Goal: Information Seeking & Learning: Learn about a topic

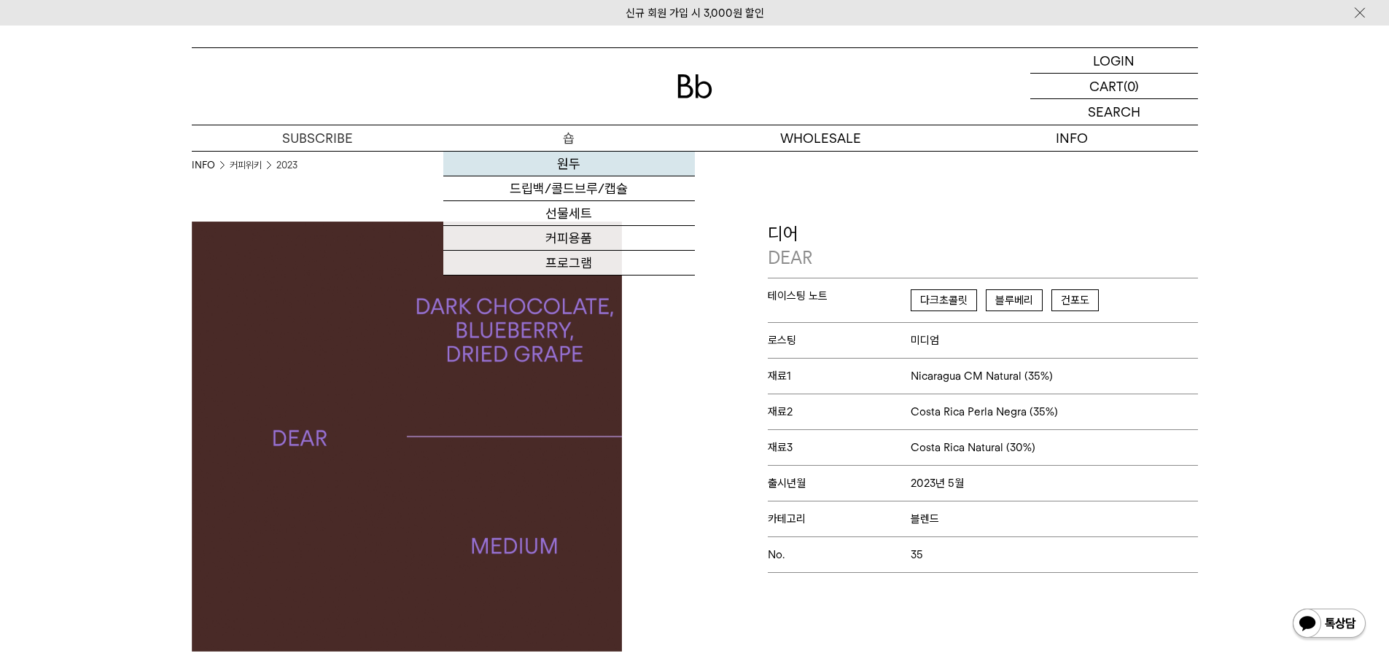
click at [577, 165] on link "원두" at bounding box center [569, 164] width 252 height 25
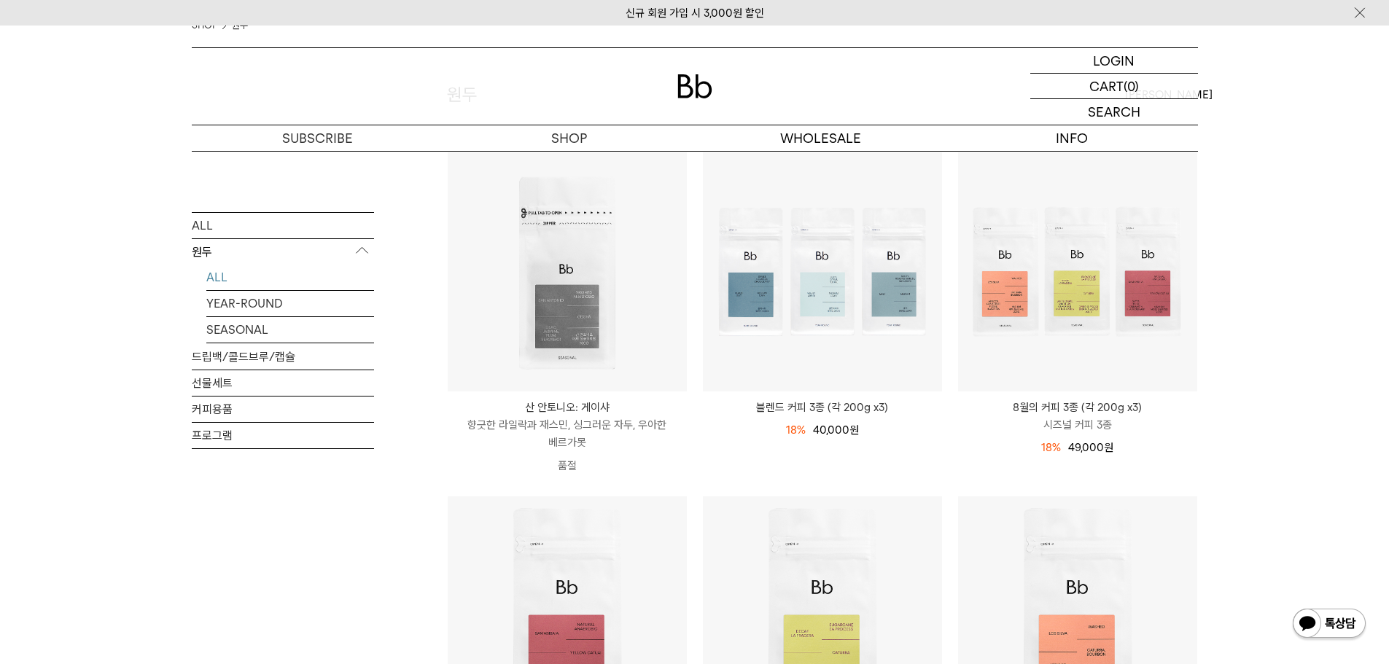
scroll to position [146, 0]
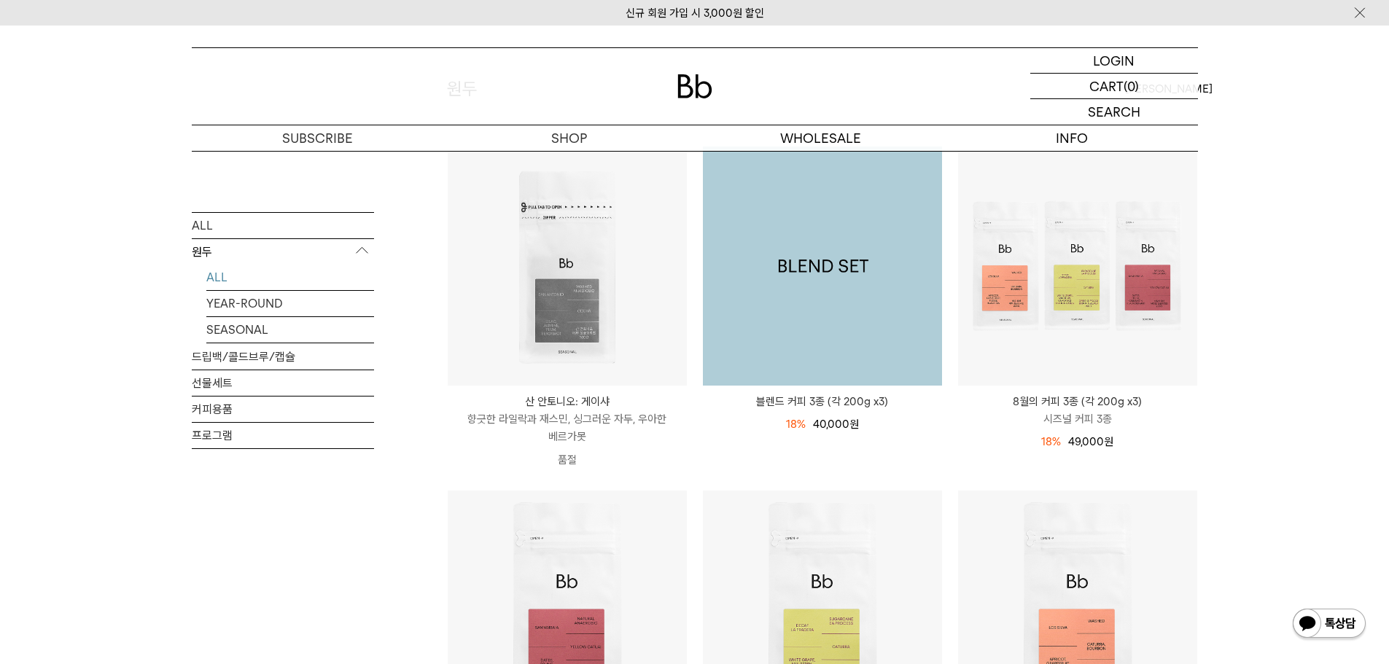
click at [865, 285] on img at bounding box center [822, 266] width 239 height 239
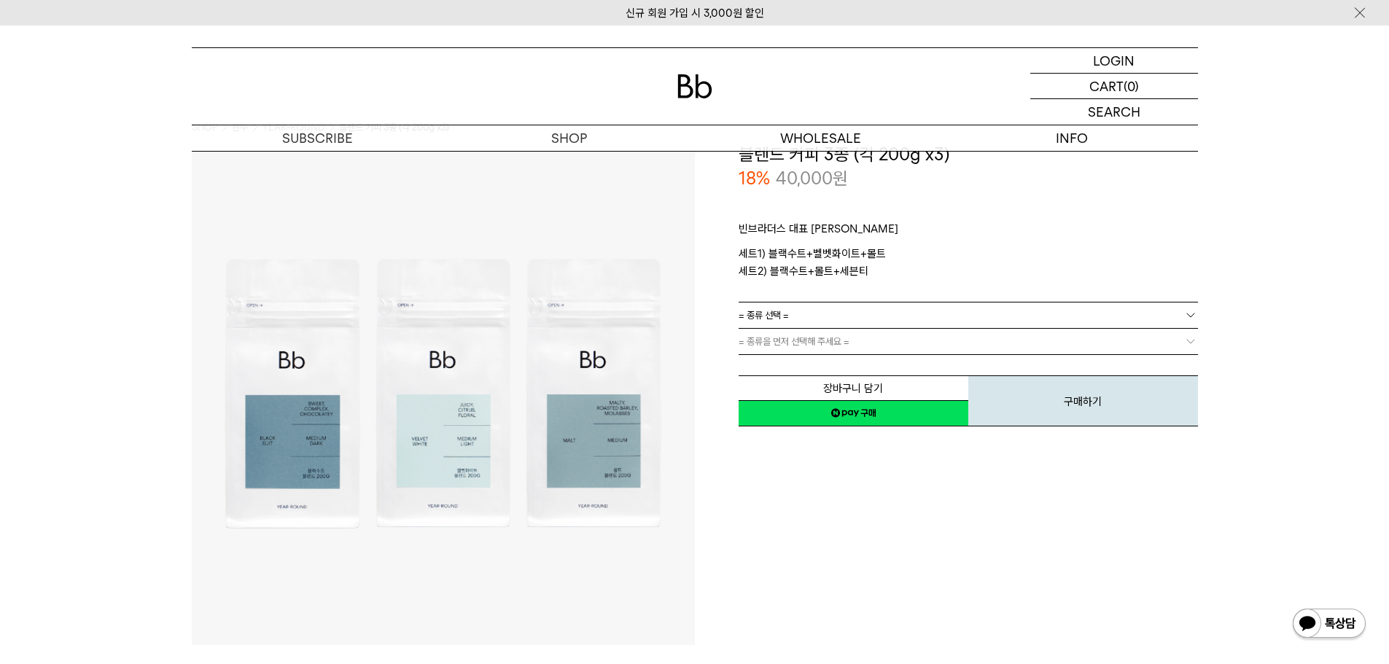
scroll to position [146, 0]
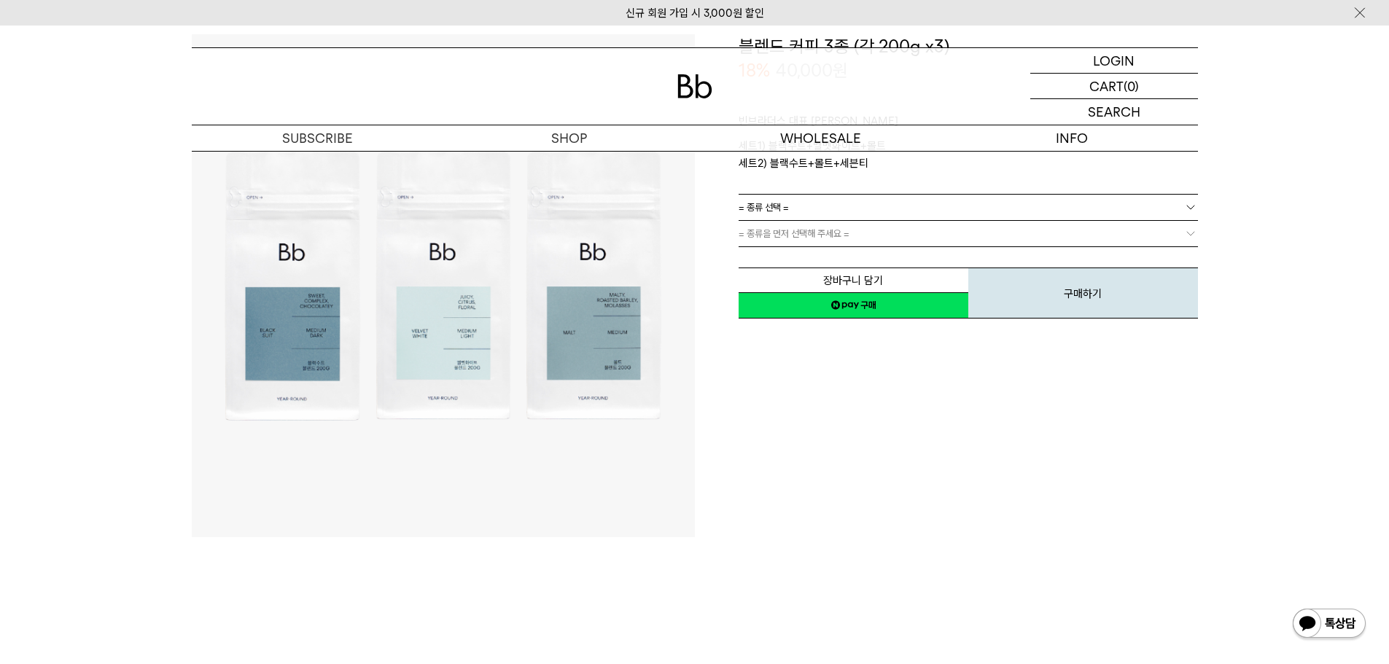
click at [615, 303] on img at bounding box center [443, 285] width 503 height 503
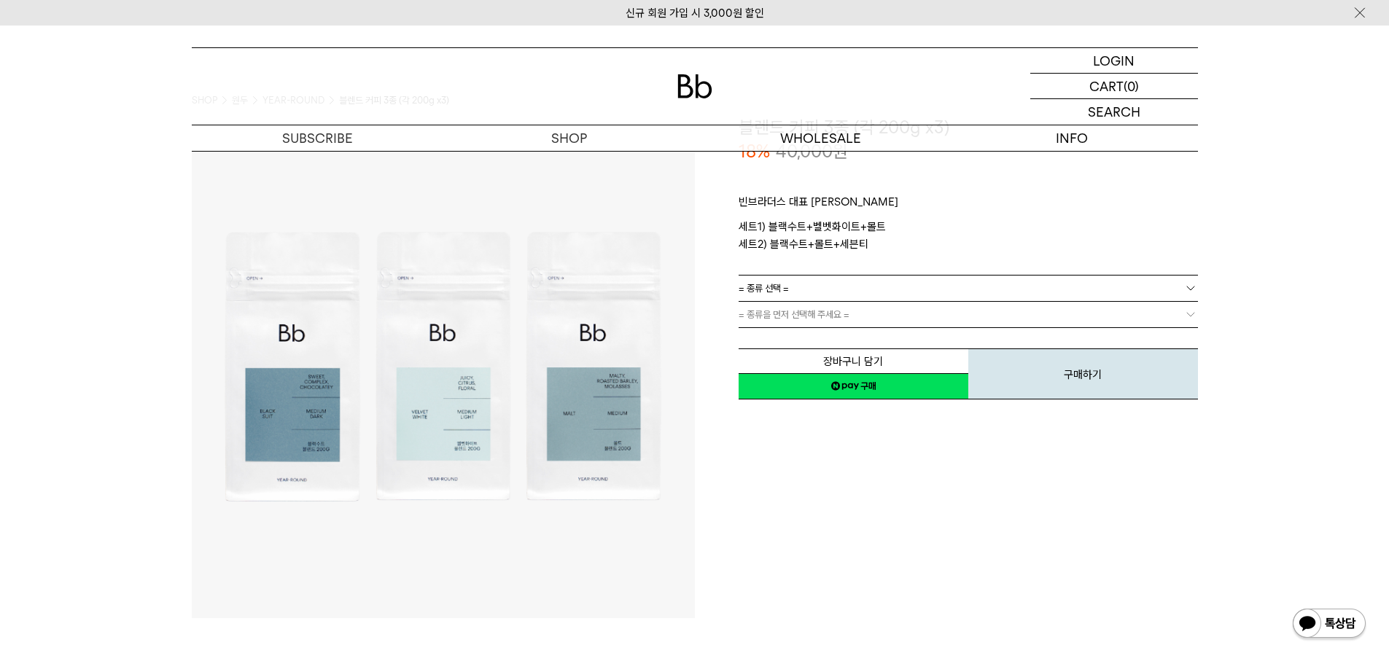
scroll to position [0, 0]
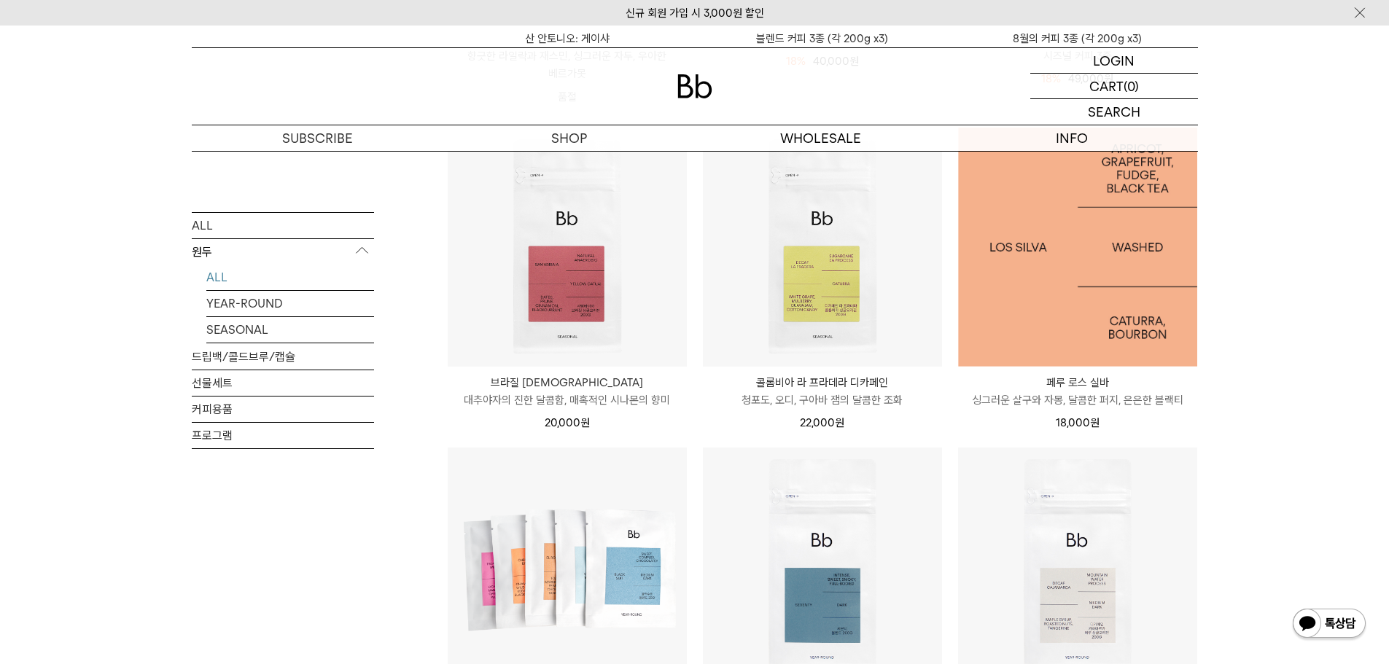
scroll to position [510, 0]
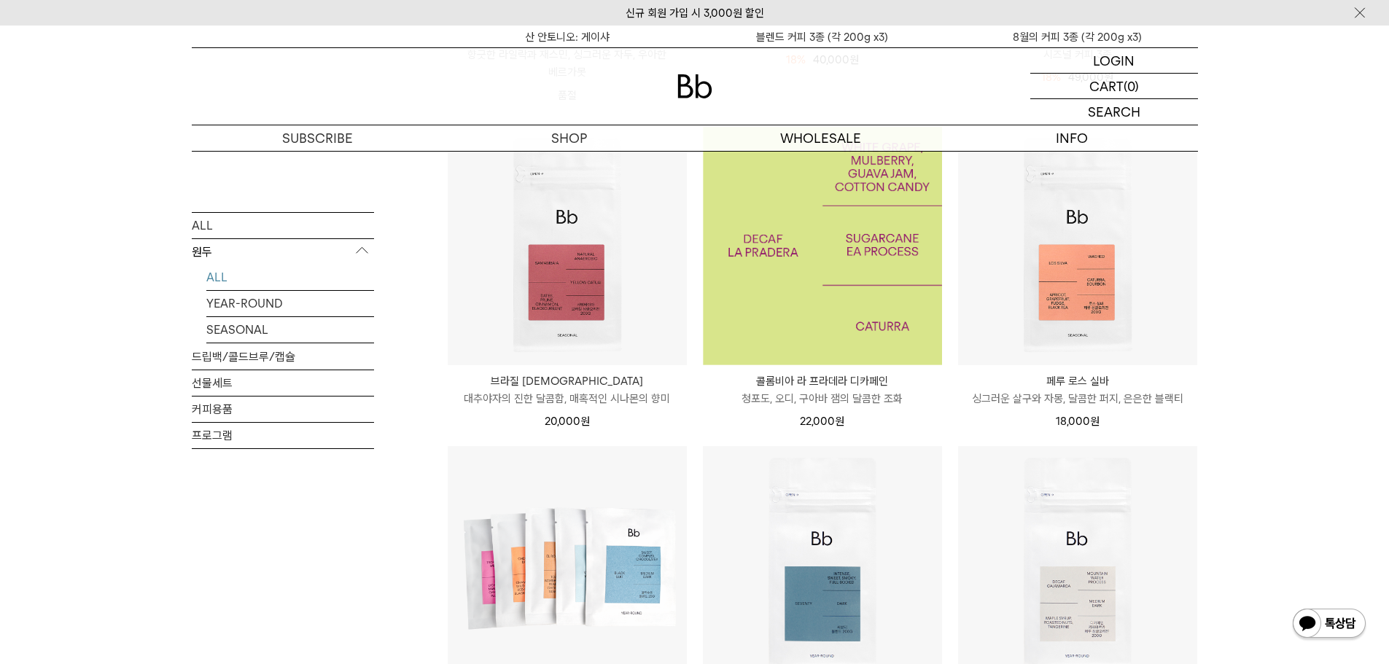
click at [842, 317] on img at bounding box center [822, 245] width 239 height 239
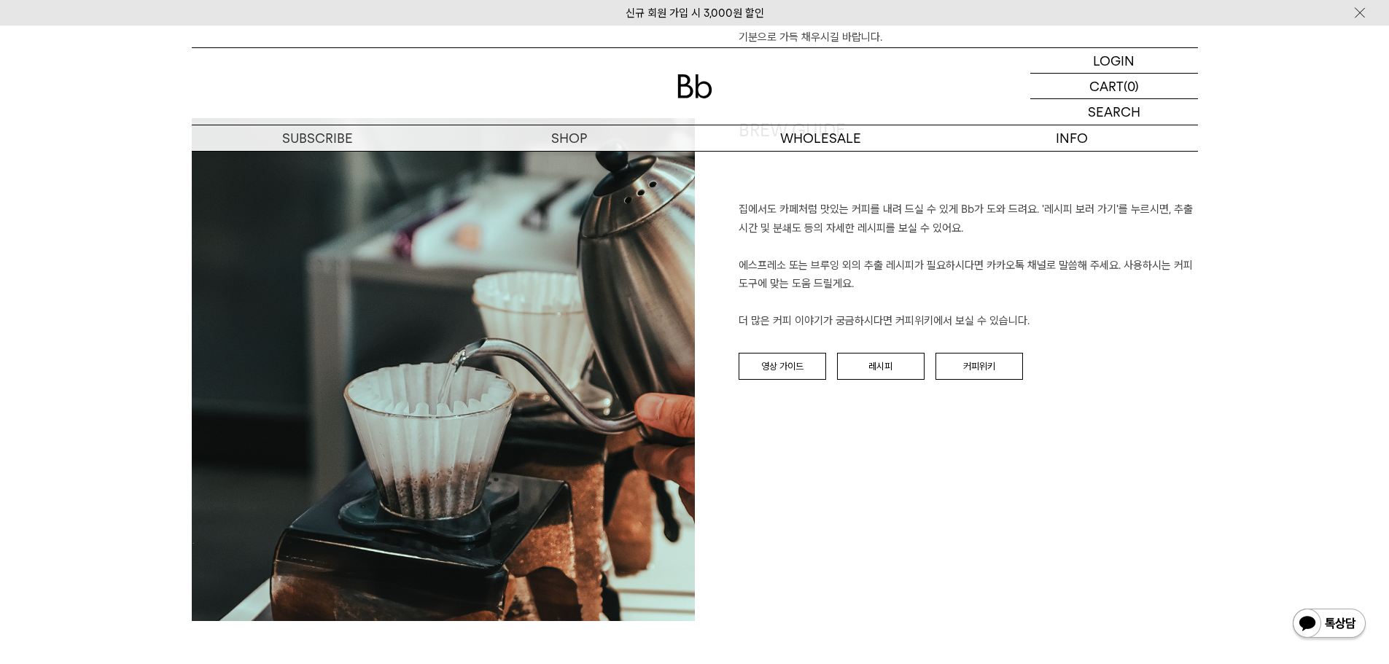
scroll to position [1531, 0]
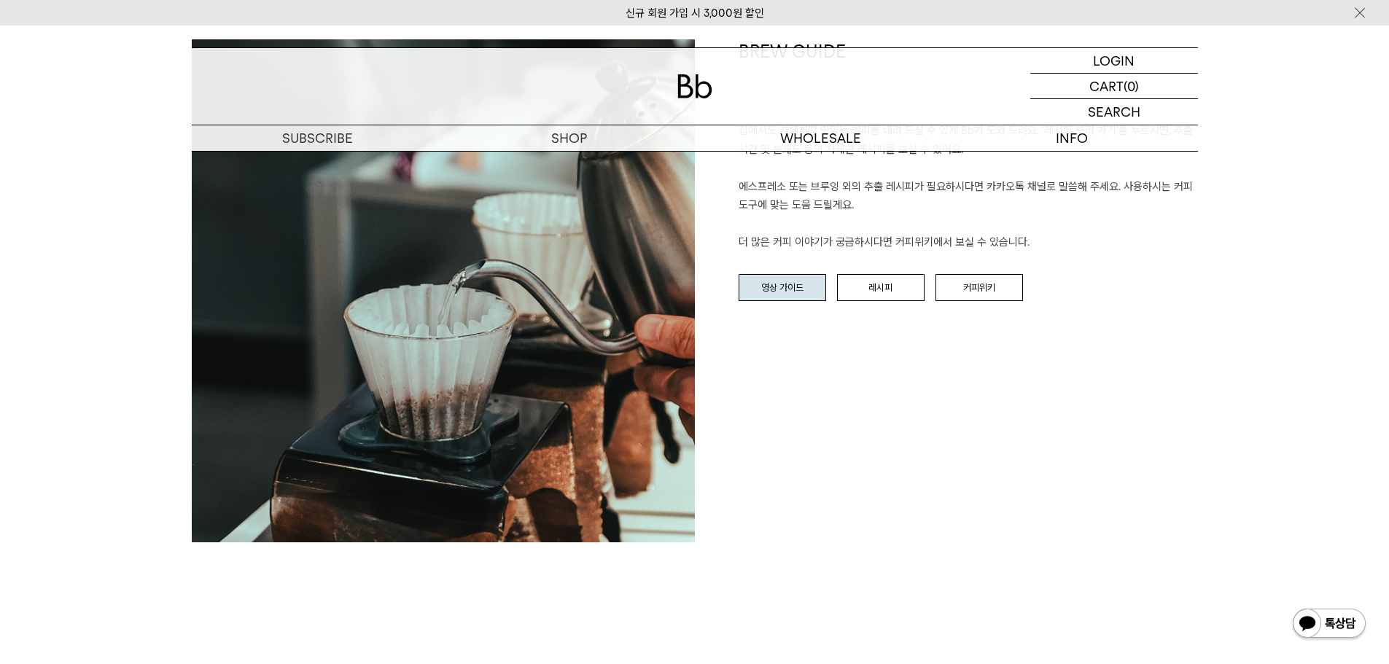
click at [803, 295] on link "영상 가이드" at bounding box center [781, 288] width 87 height 28
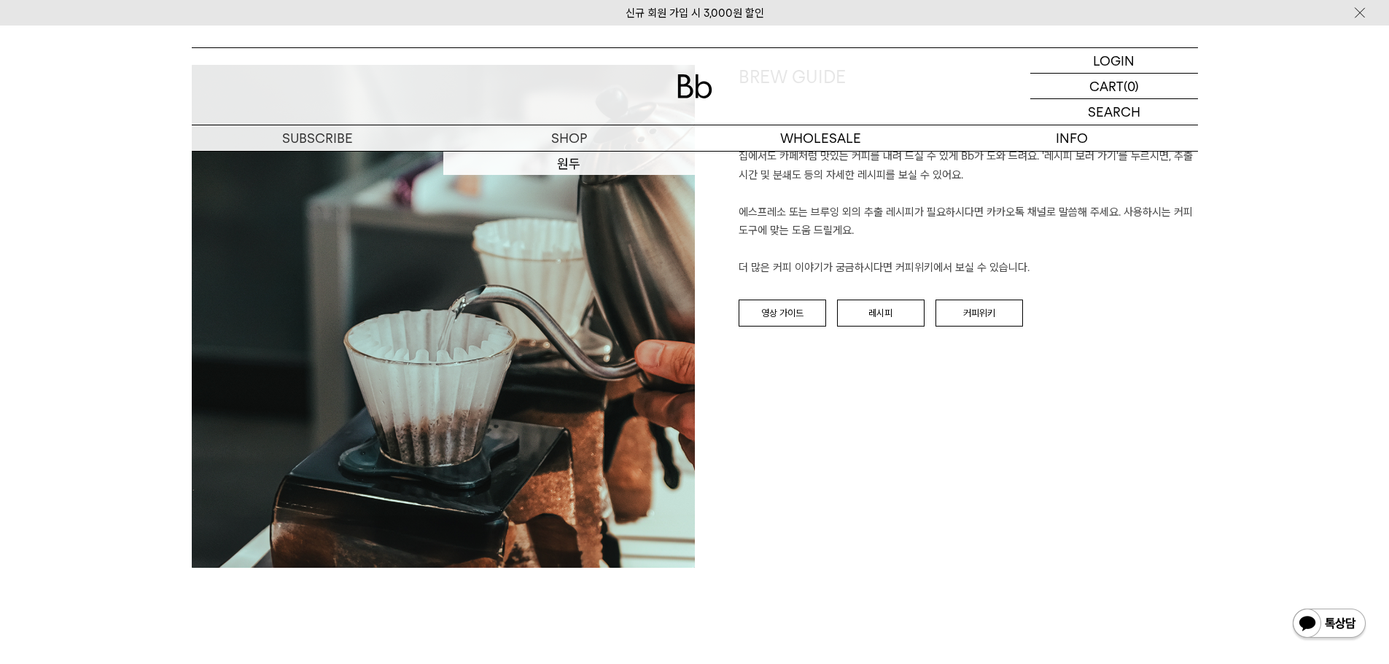
scroll to position [1532, 0]
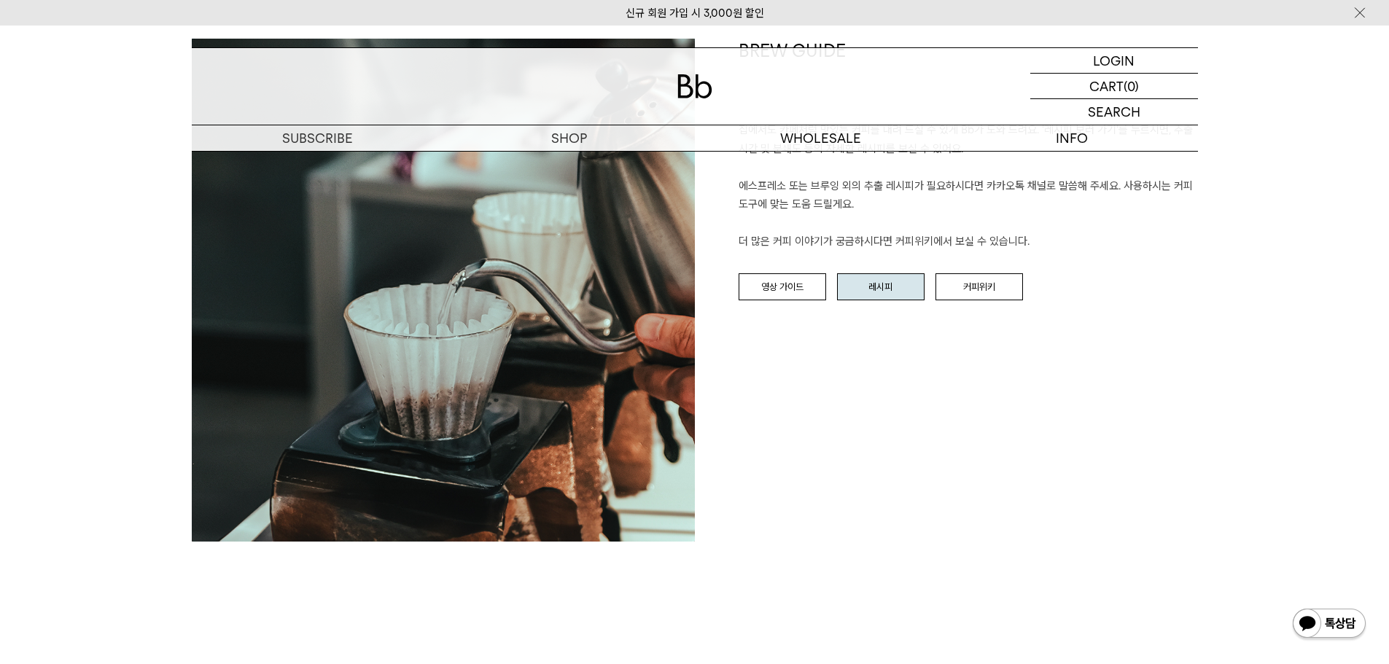
click at [872, 276] on link "레시피" at bounding box center [880, 287] width 87 height 28
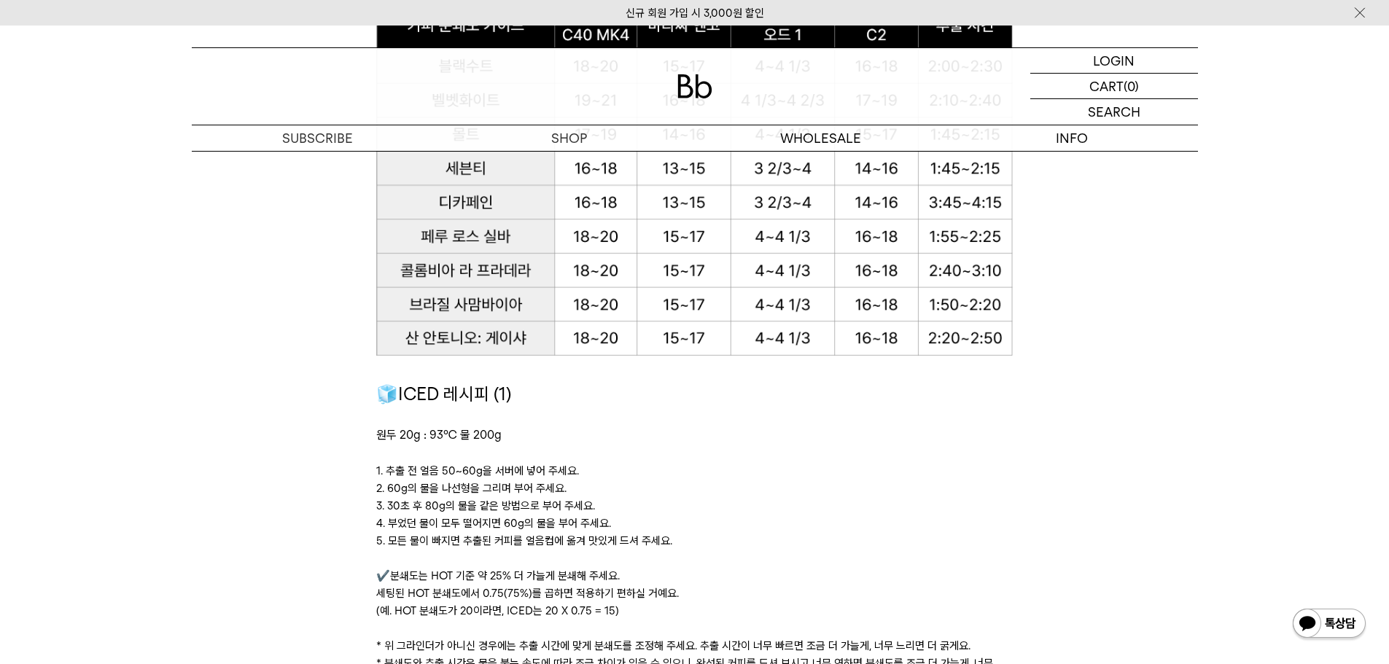
scroll to position [1822, 0]
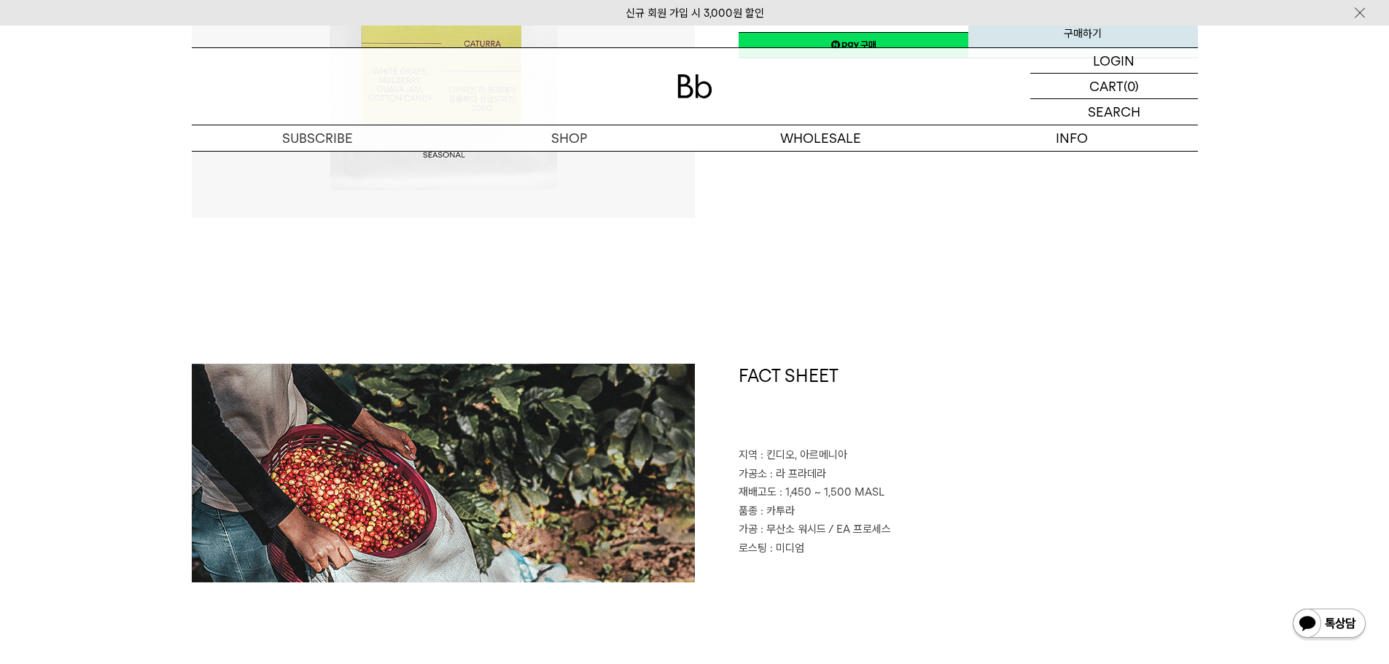
scroll to position [438, 0]
